Goal: Navigation & Orientation: Find specific page/section

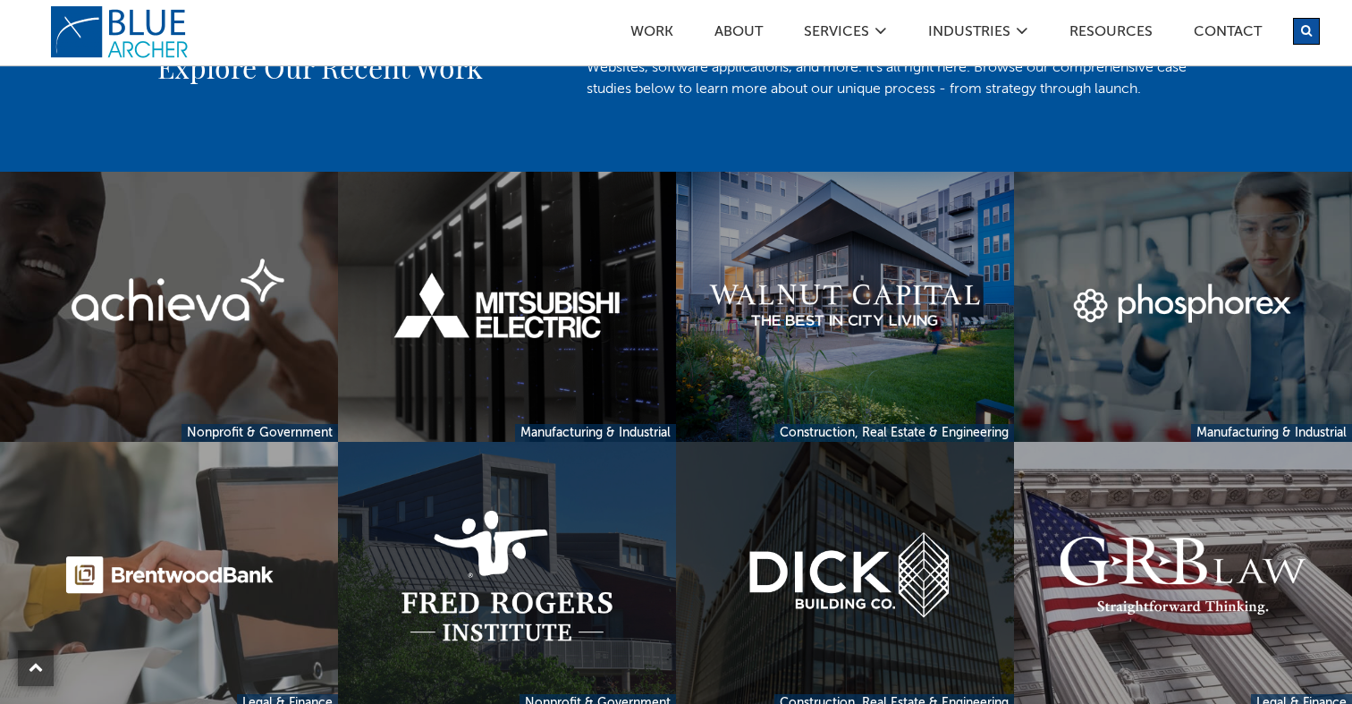
scroll to position [1240, 0]
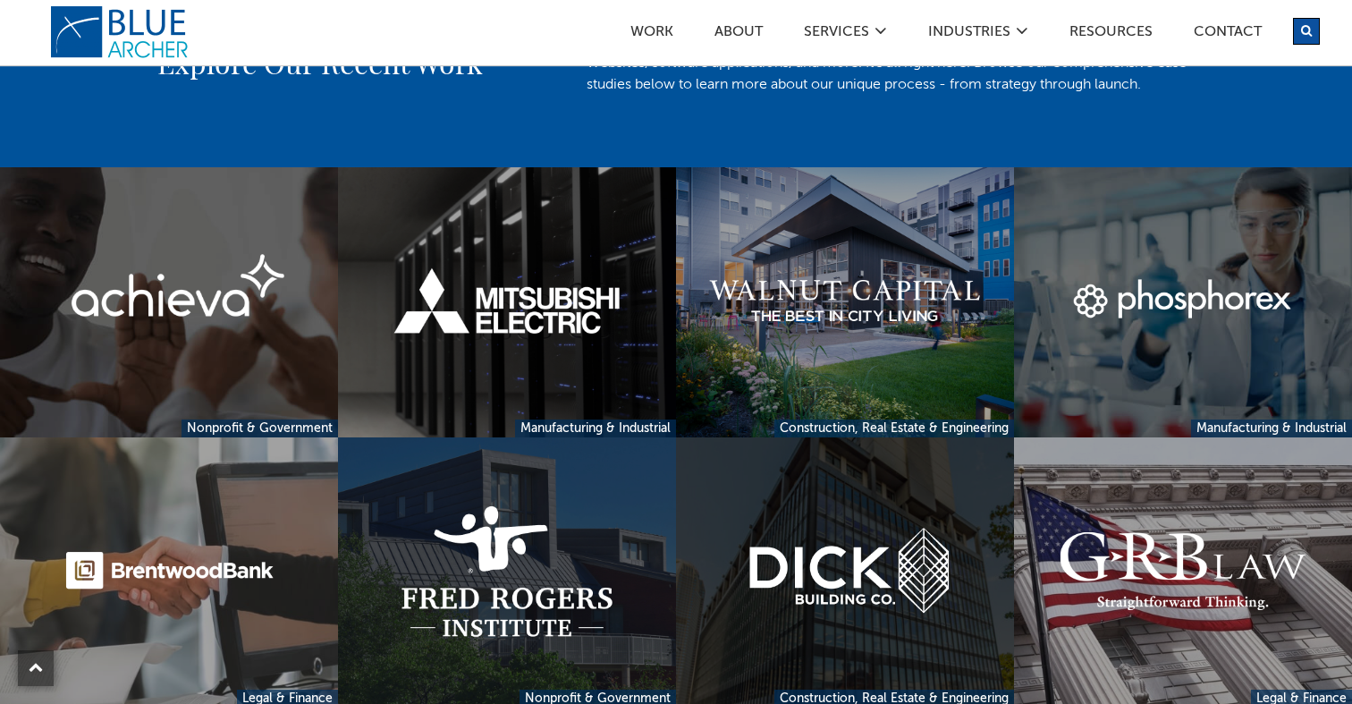
click at [906, 336] on link at bounding box center [845, 302] width 338 height 270
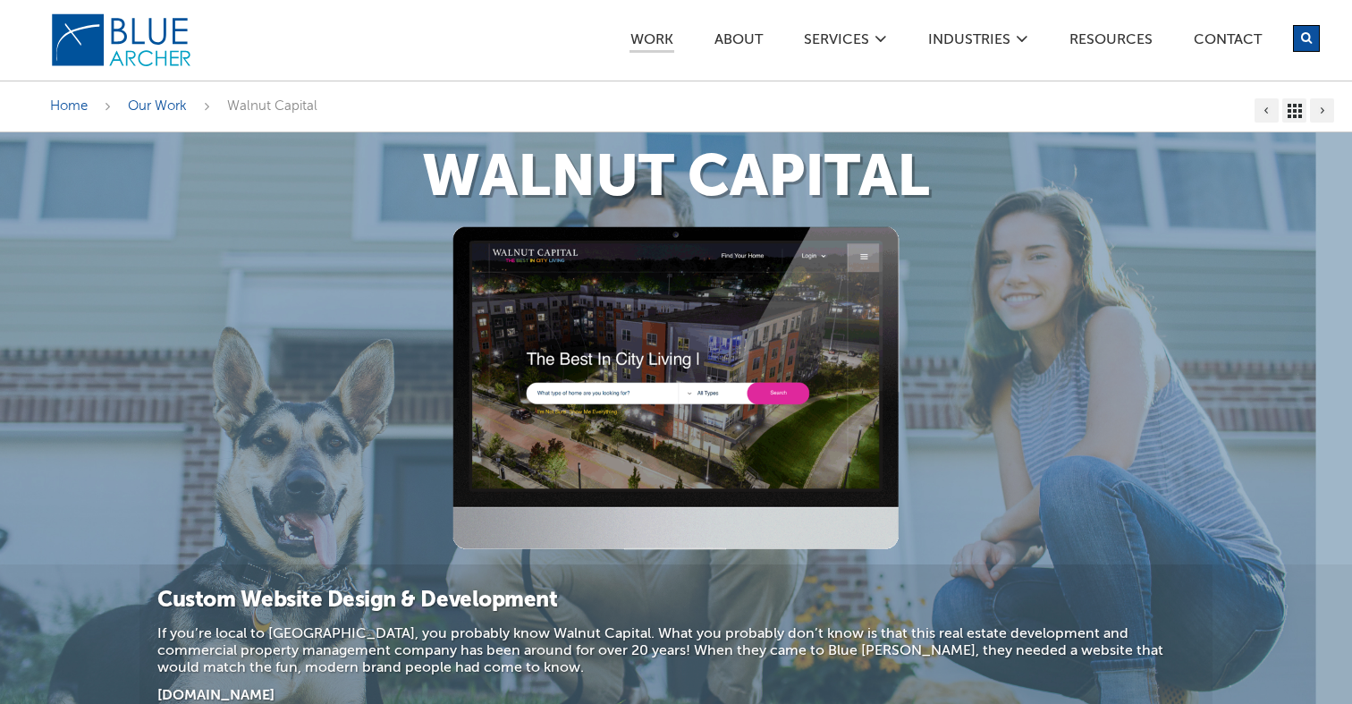
click at [555, 427] on img at bounding box center [676, 388] width 447 height 324
